Goal: Task Accomplishment & Management: Use online tool/utility

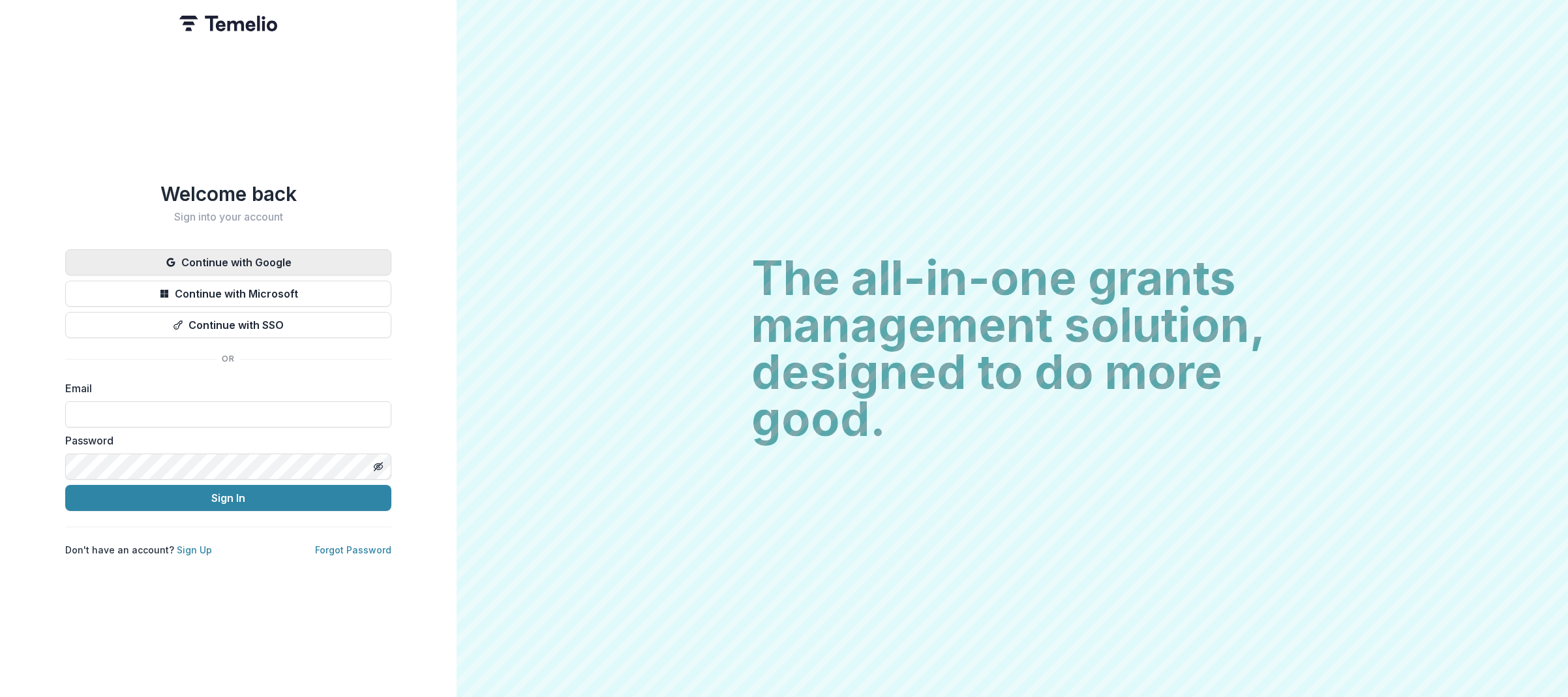
click at [252, 256] on button "Continue with Google" at bounding box center [228, 262] width 326 height 26
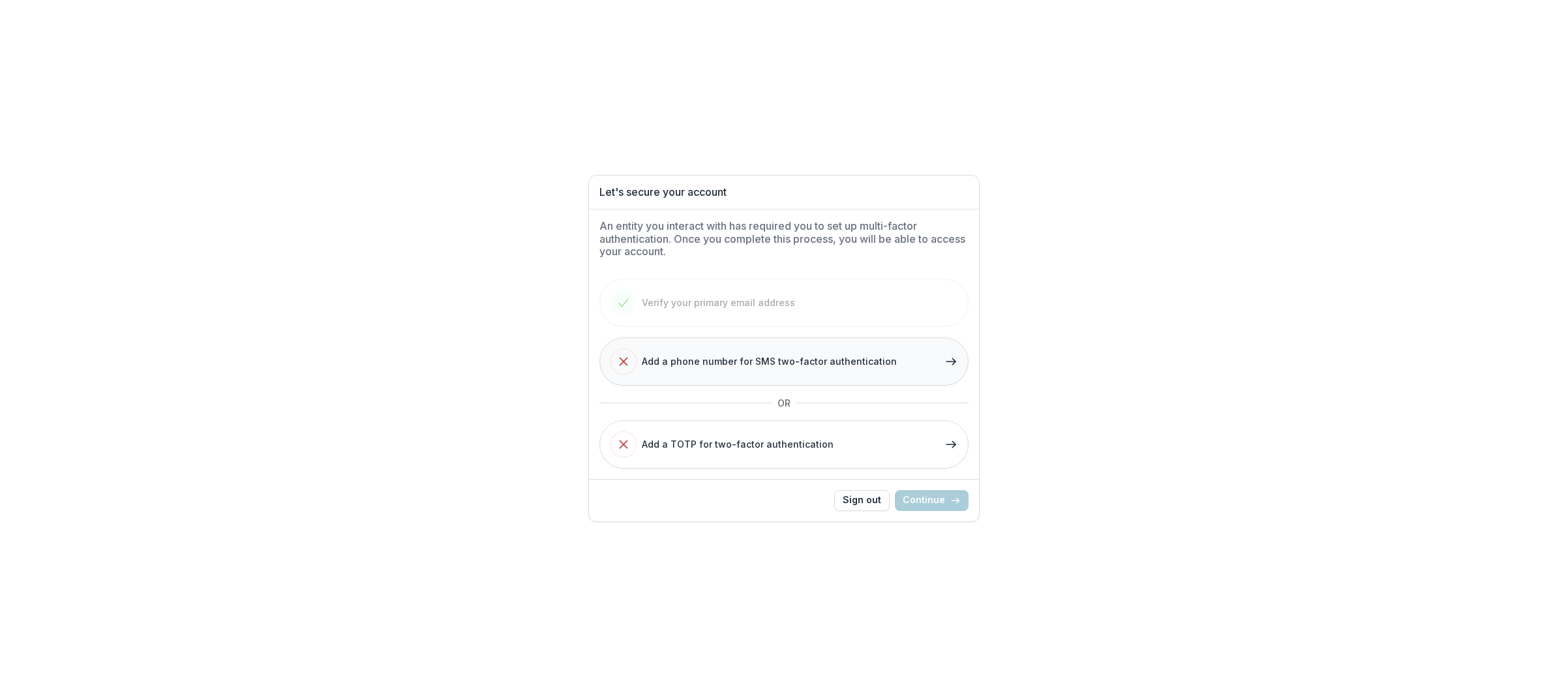
click at [960, 361] on button "Add a phone number for SMS two-factor authentication" at bounding box center [784, 361] width 369 height 48
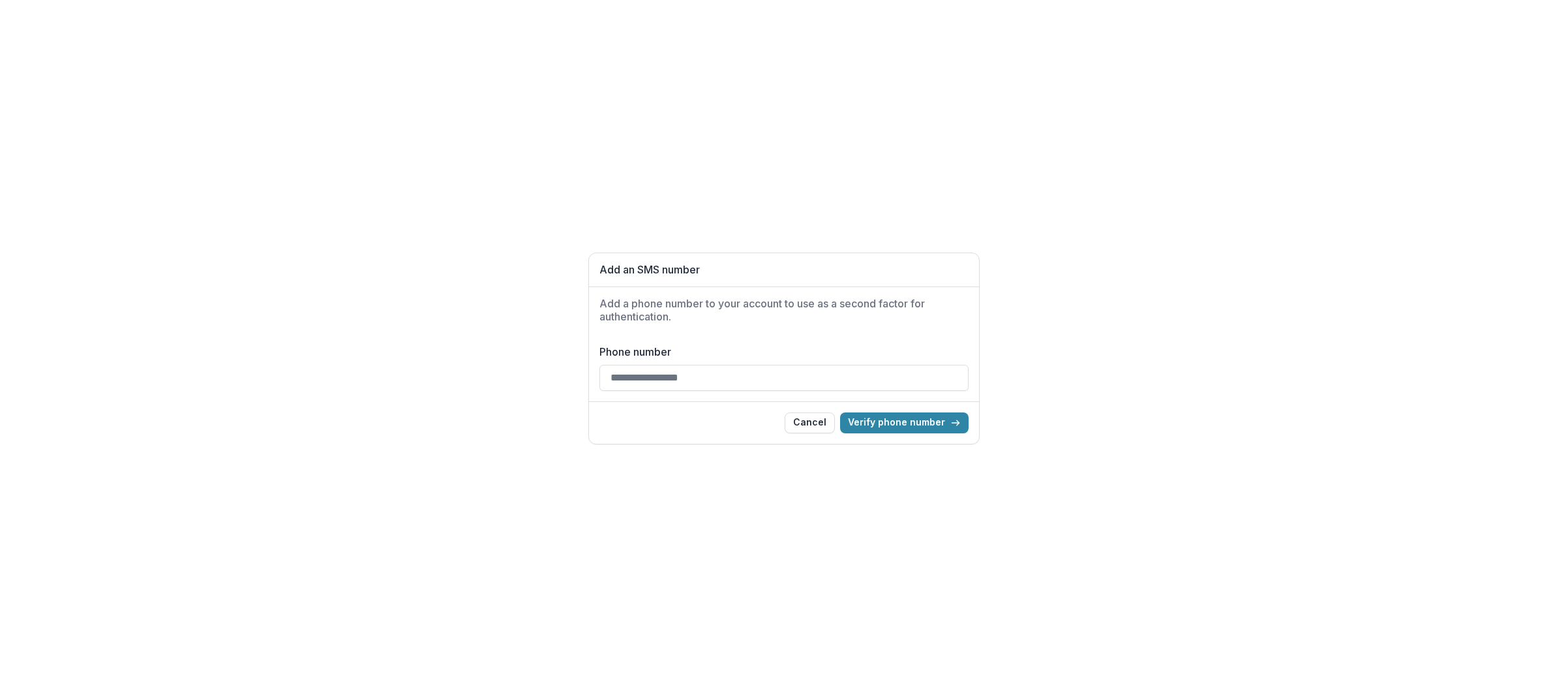
click at [615, 379] on input "Phone number" at bounding box center [784, 378] width 369 height 26
type input "**********"
click at [906, 428] on button "Verify phone number" at bounding box center [904, 422] width 129 height 21
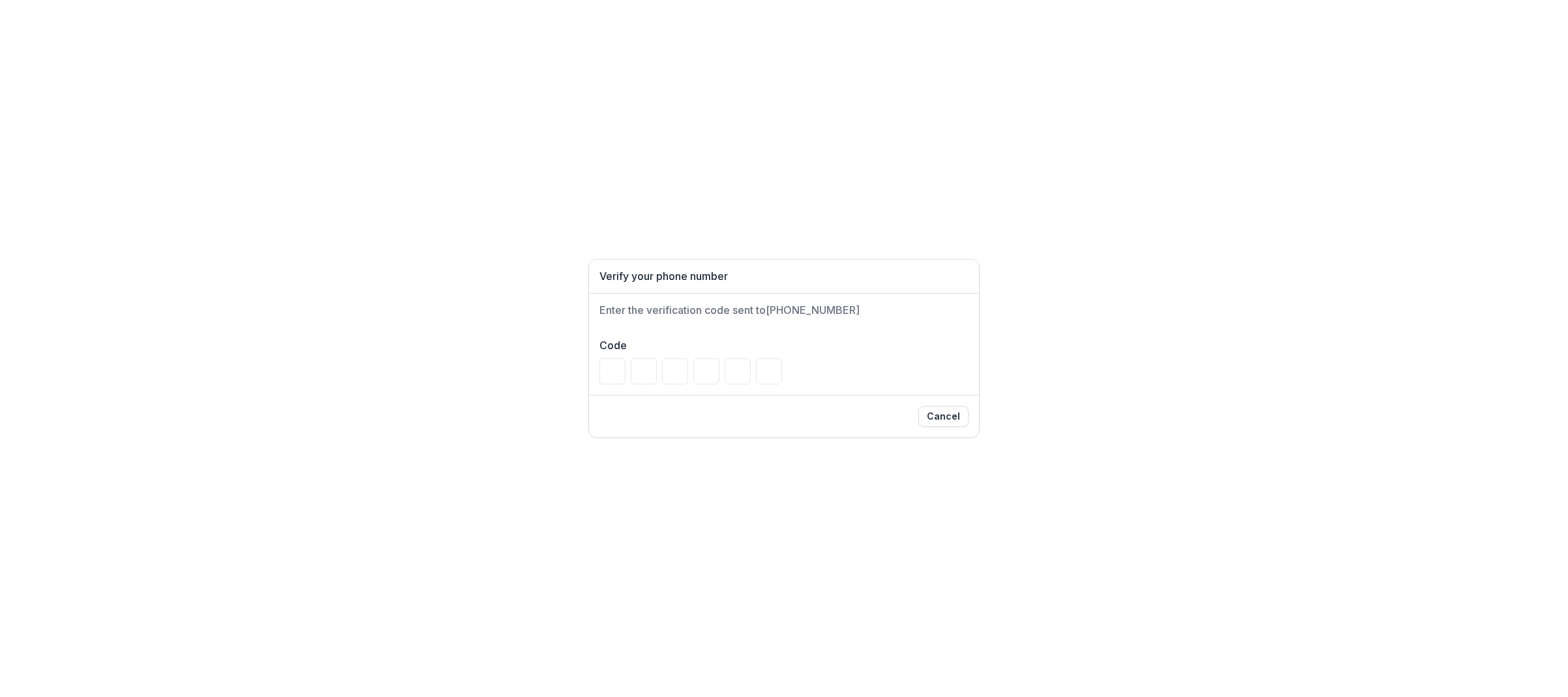
type input "*"
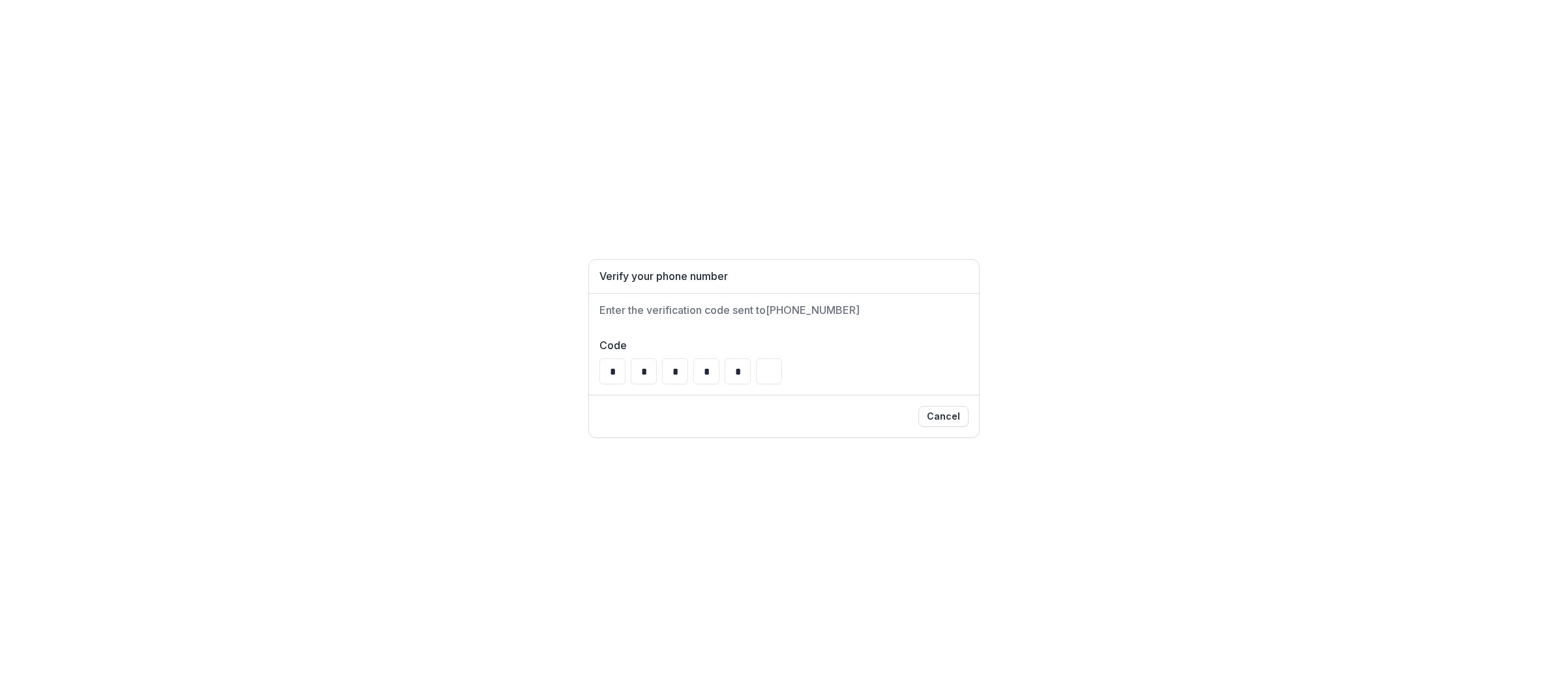
type input "*"
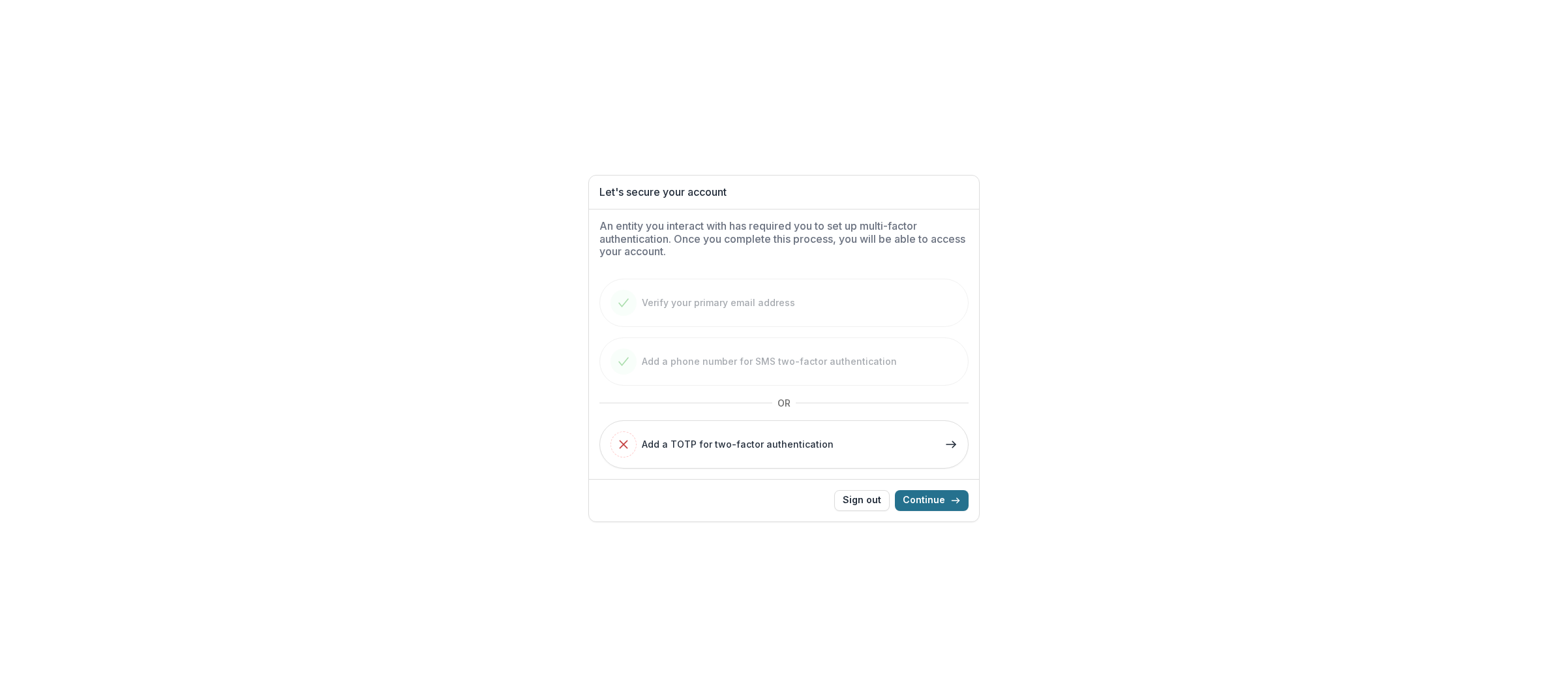
click at [953, 506] on button "Continue" at bounding box center [931, 500] width 74 height 21
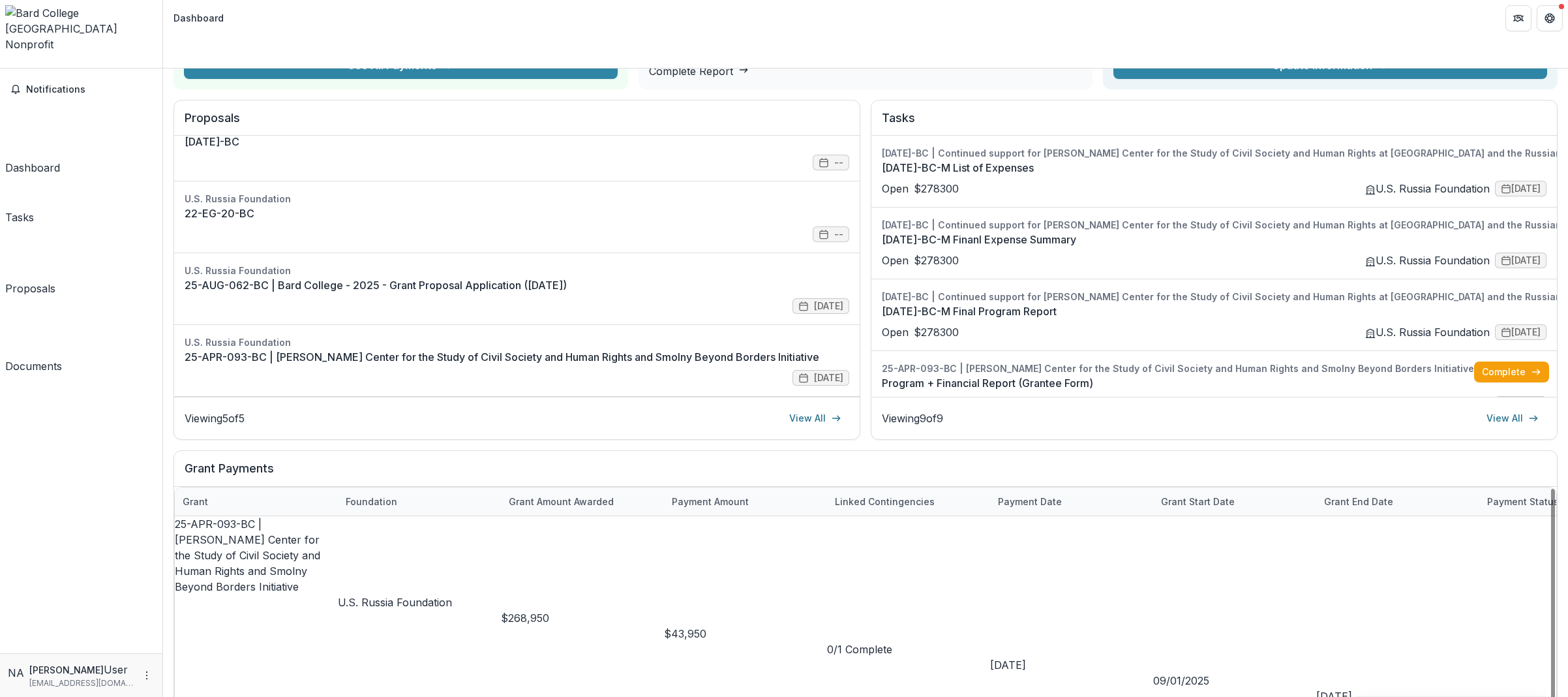
scroll to position [66, 0]
click at [34, 209] on div "Tasks" at bounding box center [20, 217] width 29 height 16
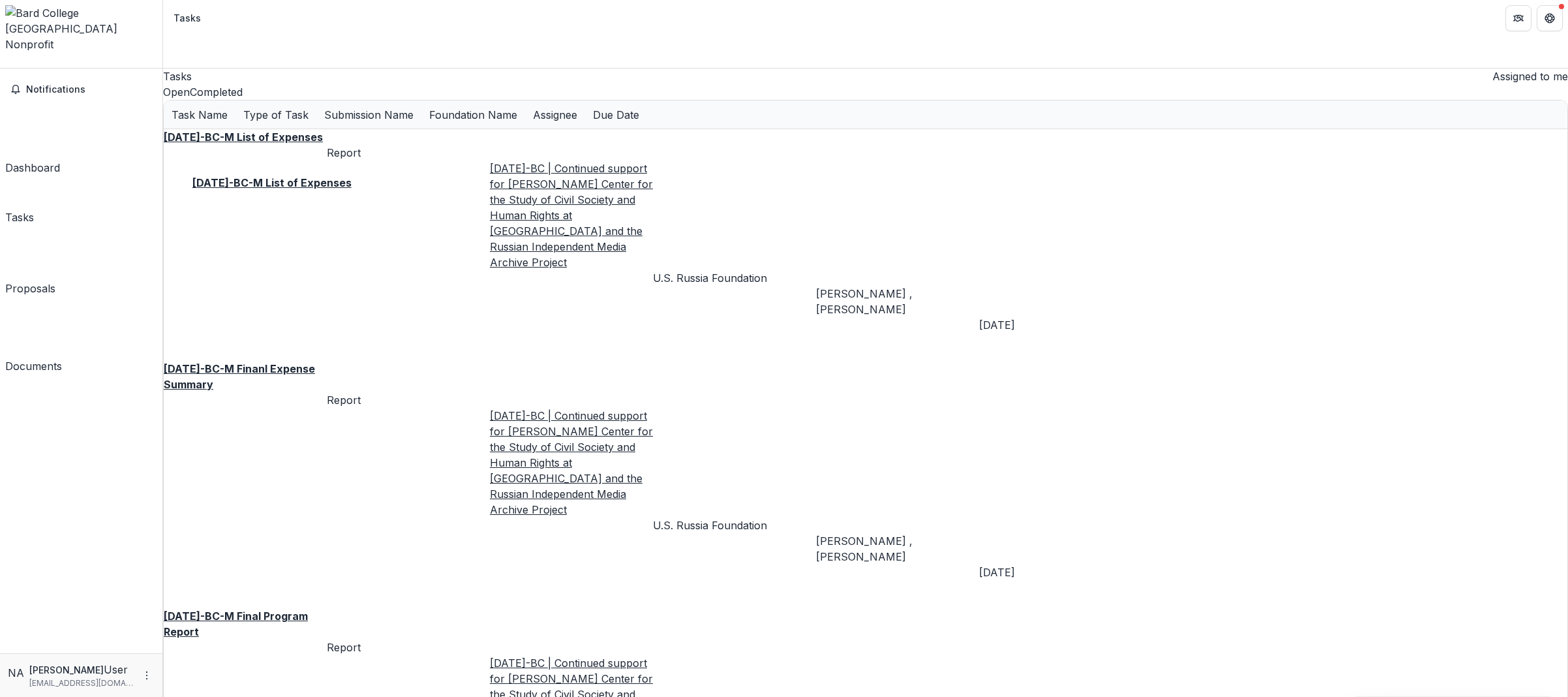
click at [289, 143] on u "[DATE]-BC-M List of Expenses" at bounding box center [243, 136] width 159 height 13
click at [278, 362] on u "[DATE]-BC-M Finanl Expense Summary" at bounding box center [239, 376] width 152 height 29
click at [271, 143] on u "[DATE]-BC-M List of Expenses" at bounding box center [243, 136] width 159 height 13
click at [244, 609] on u "[DATE]-BC-M Final Program Report" at bounding box center [235, 624] width 144 height 29
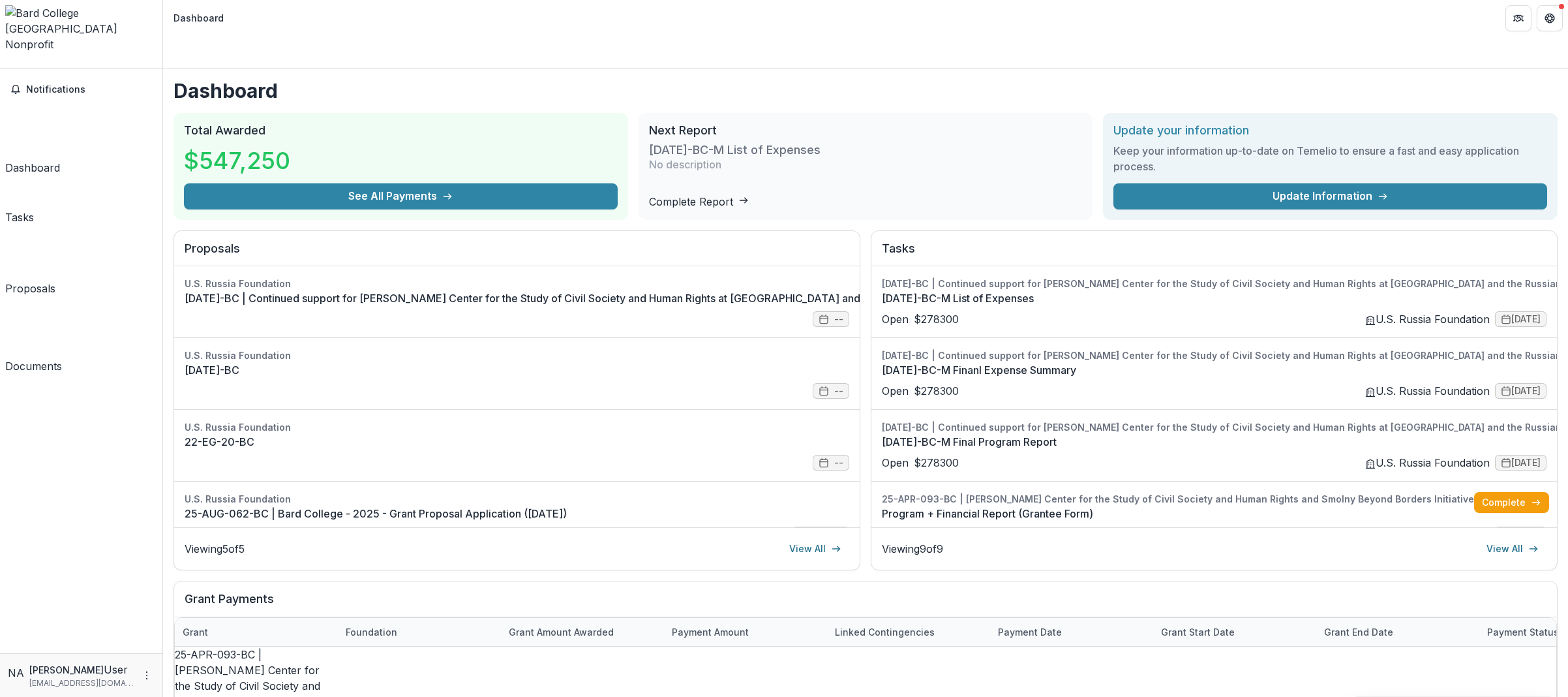
click at [56, 280] on div "Proposals" at bounding box center [30, 288] width 50 height 16
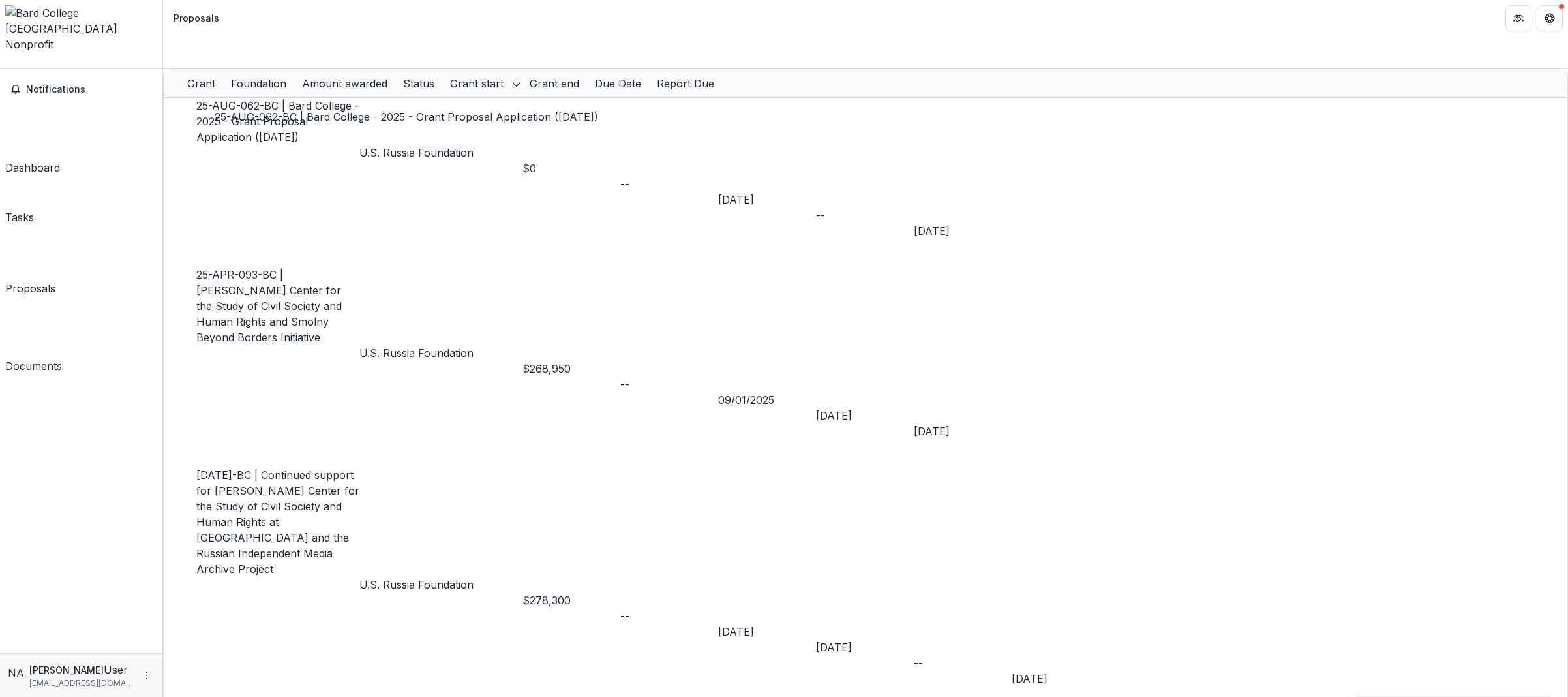
click at [270, 99] on link "25-AUG-062-BC | Bard College - 2025 - Grant Proposal Application ([DATE])" at bounding box center [278, 121] width 163 height 44
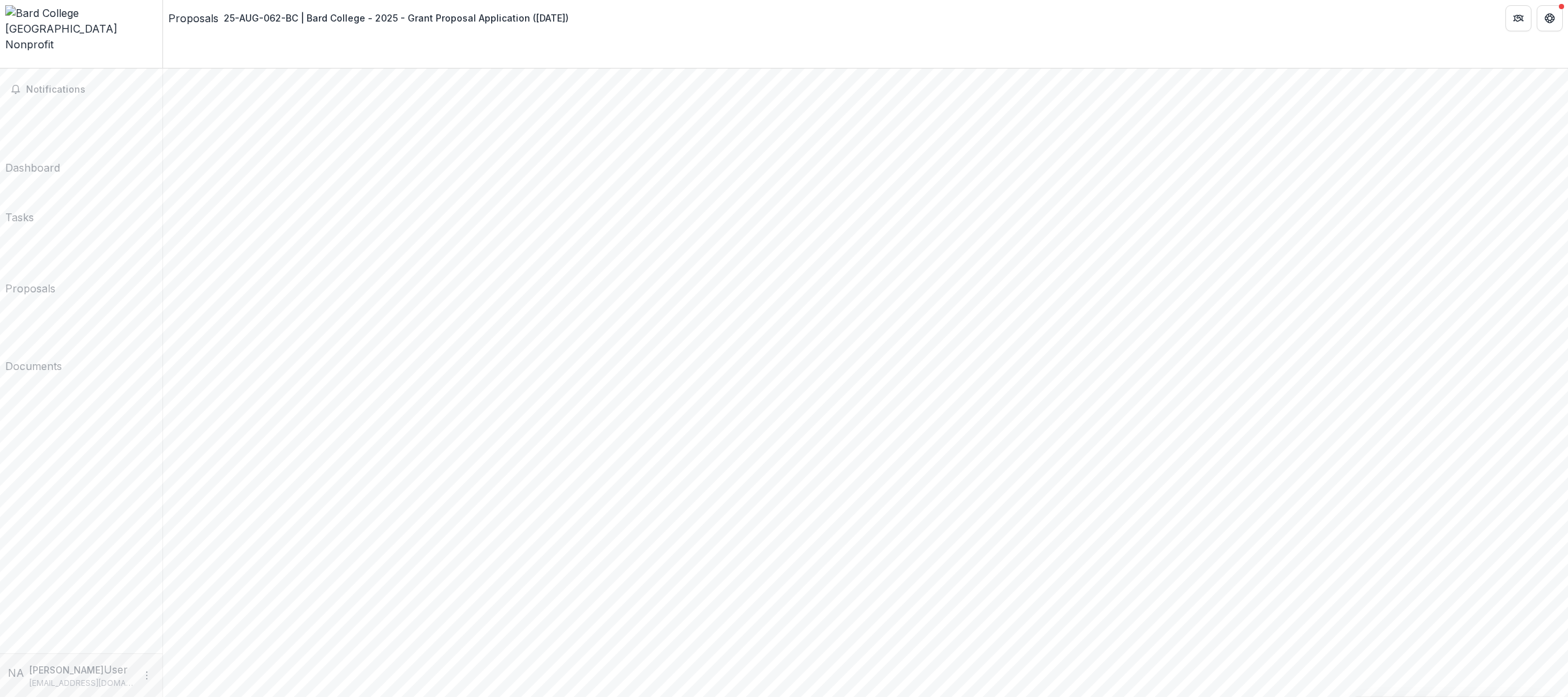
scroll to position [702, 0]
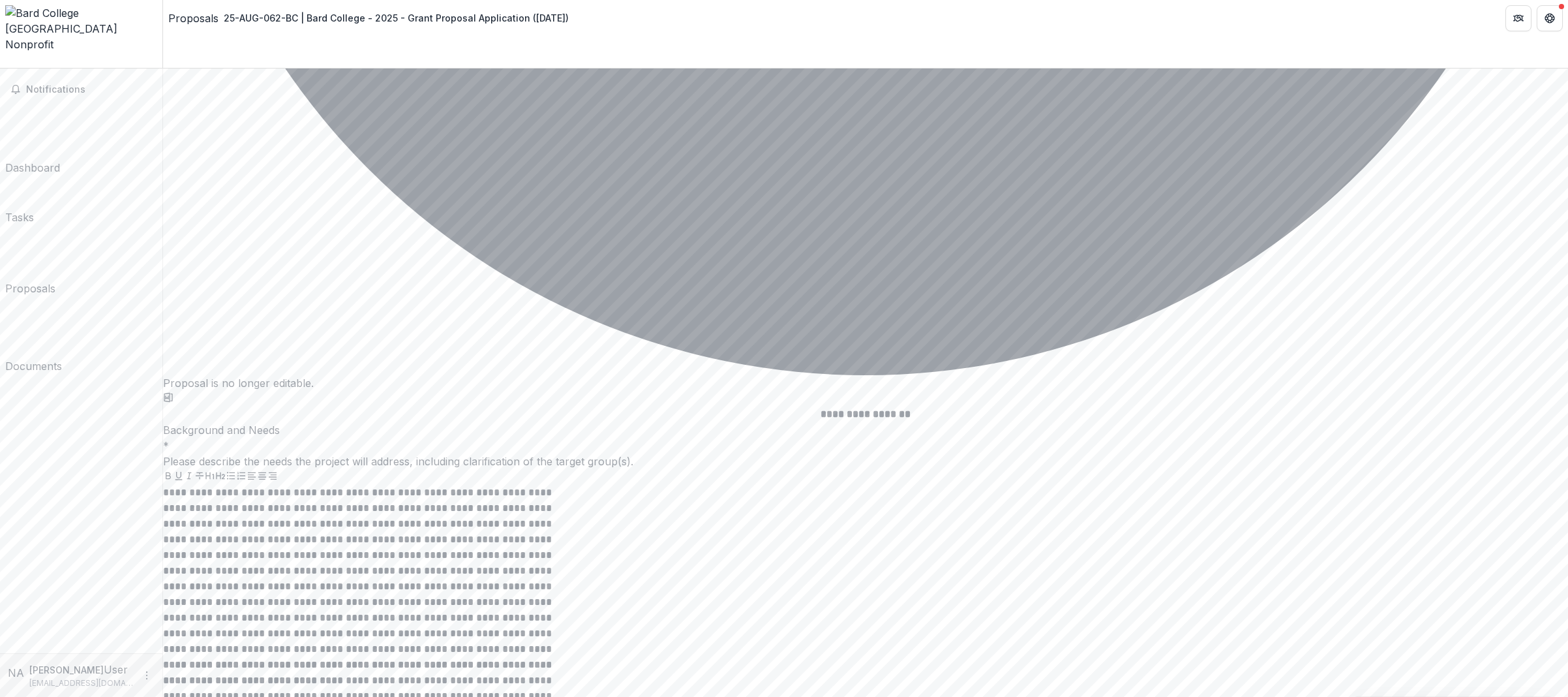
scroll to position [5530, 0]
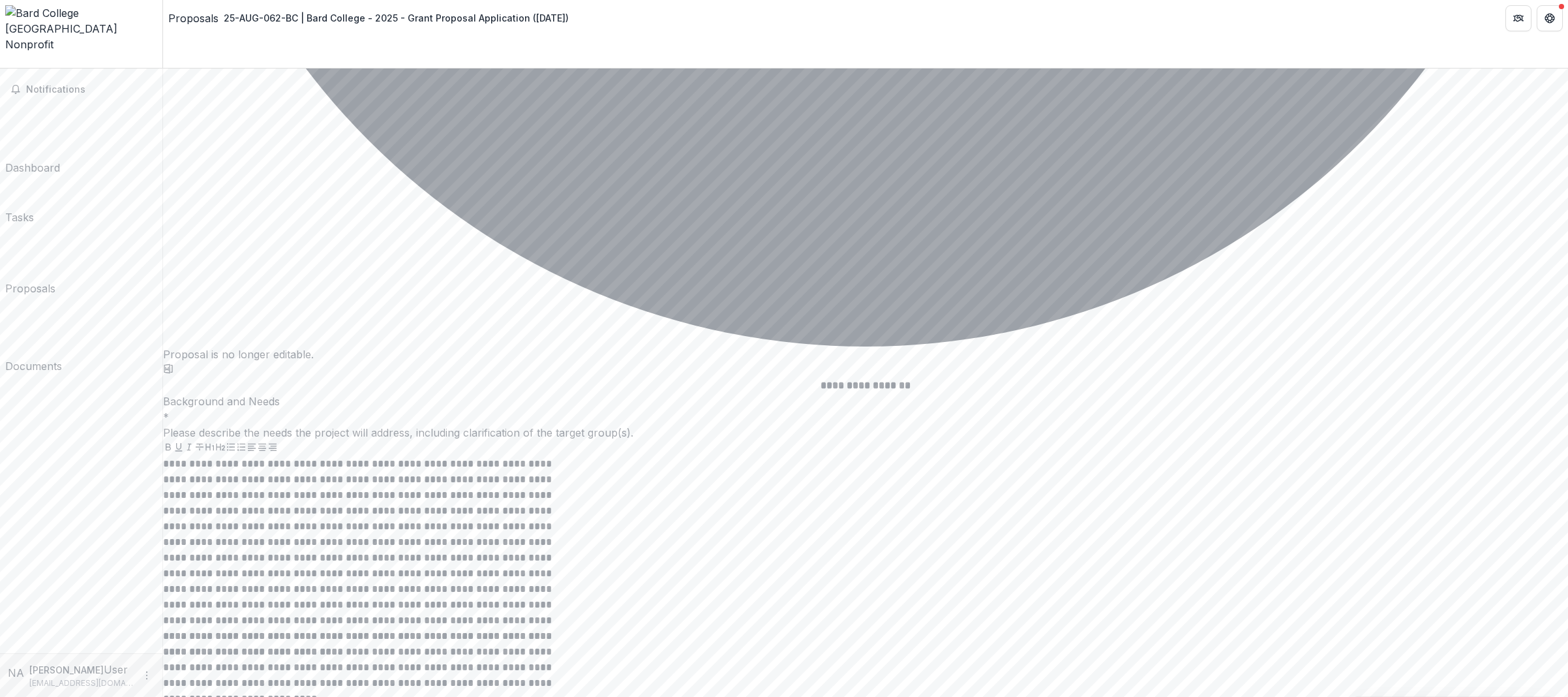
drag, startPoint x: 500, startPoint y: 365, endPoint x: 861, endPoint y: 385, distance: 361.6
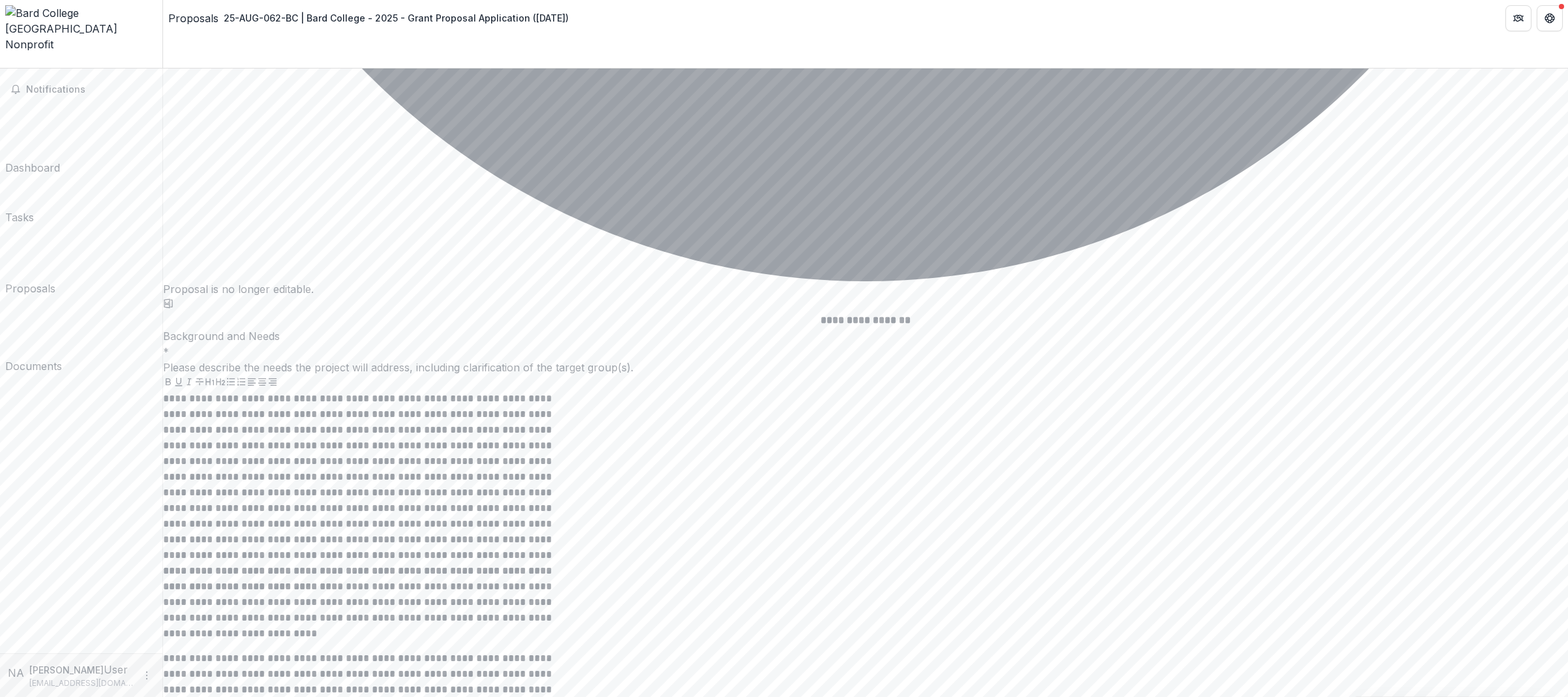
scroll to position [5660, 0]
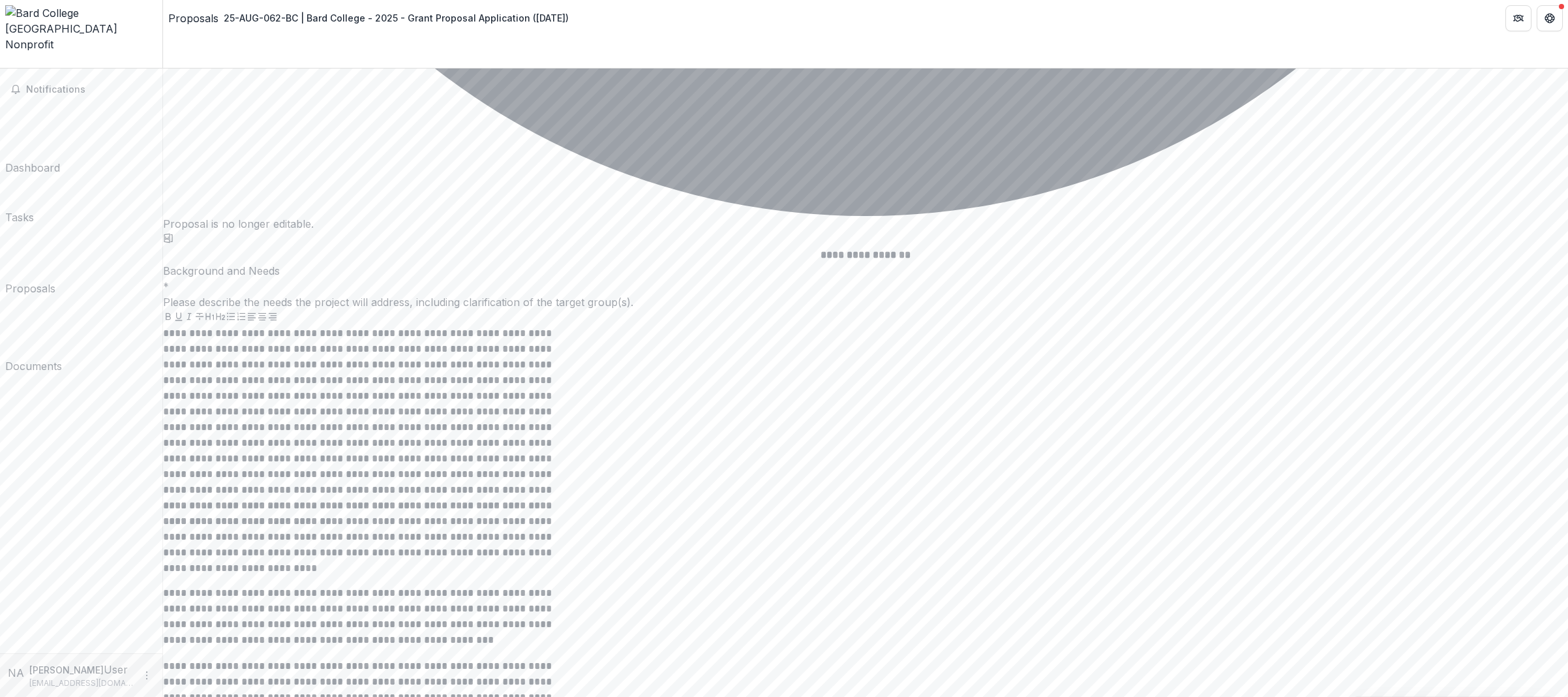
copy p "**********"
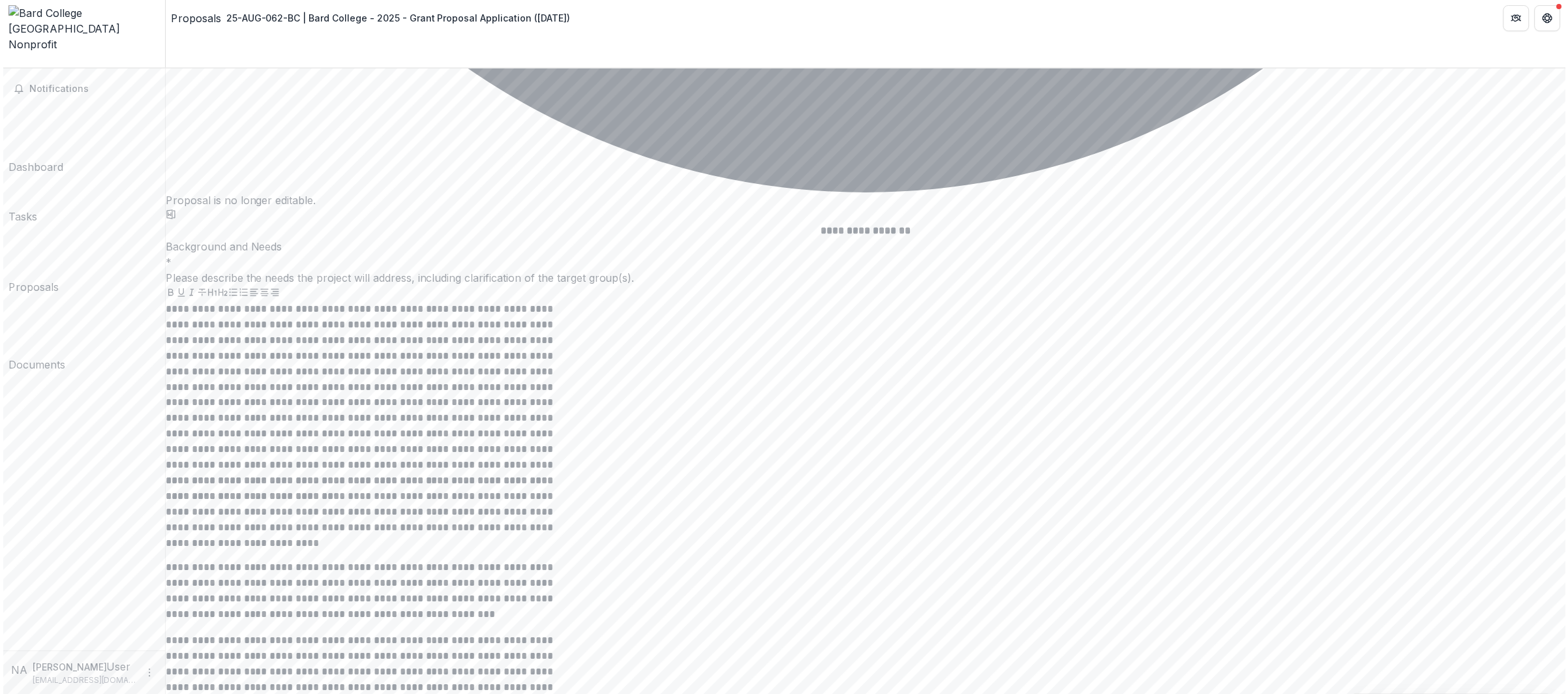
scroll to position [5719, 0]
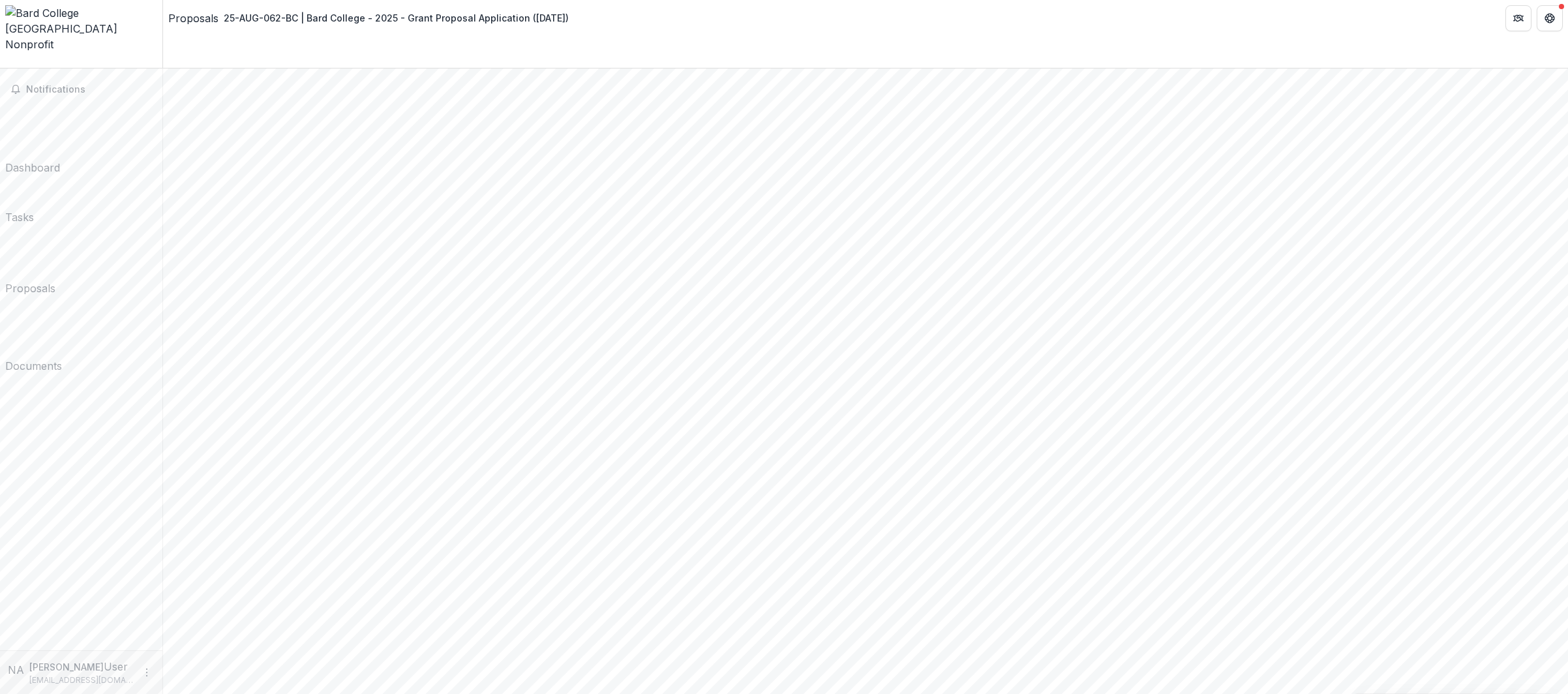
scroll to position [327, 0]
drag, startPoint x: 589, startPoint y: 539, endPoint x: 593, endPoint y: 587, distance: 48.2
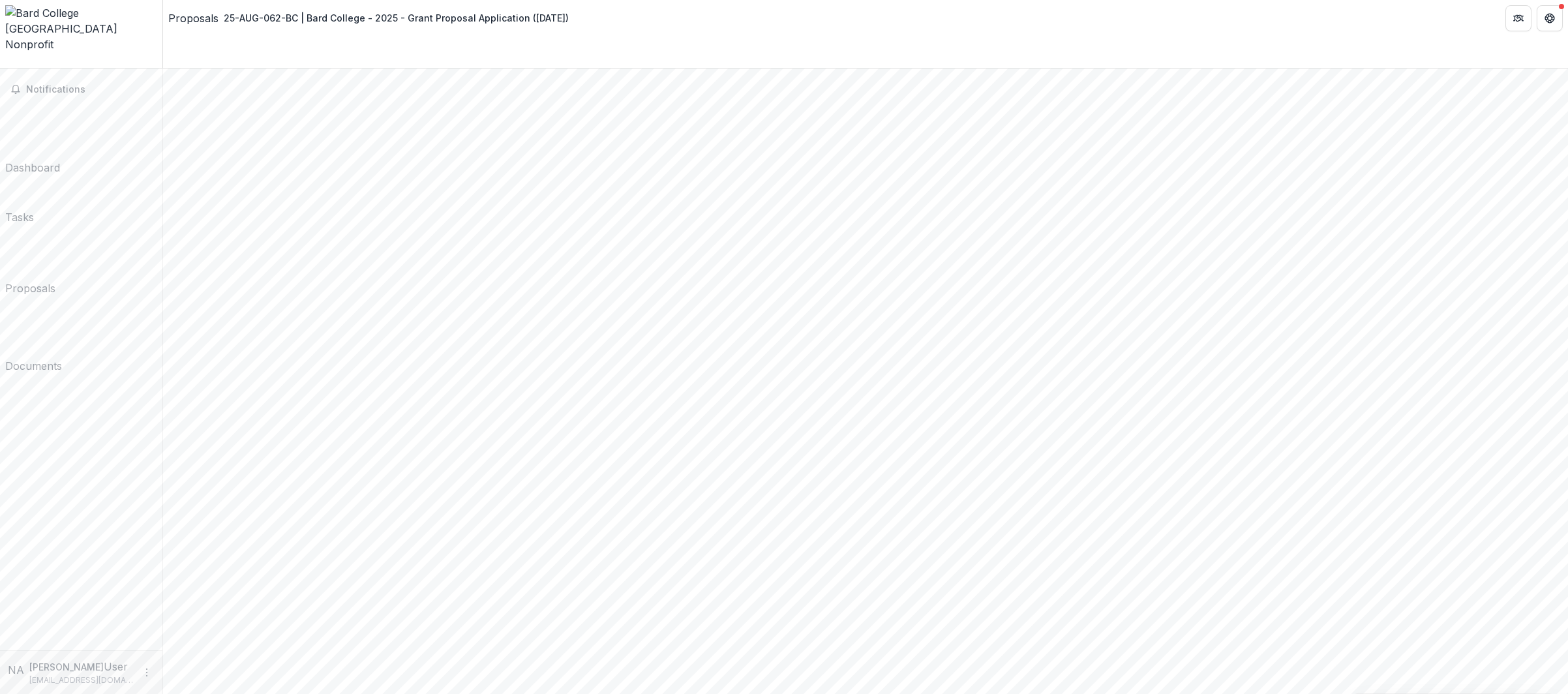
copy p "**********"
